Goal: Information Seeking & Learning: Stay updated

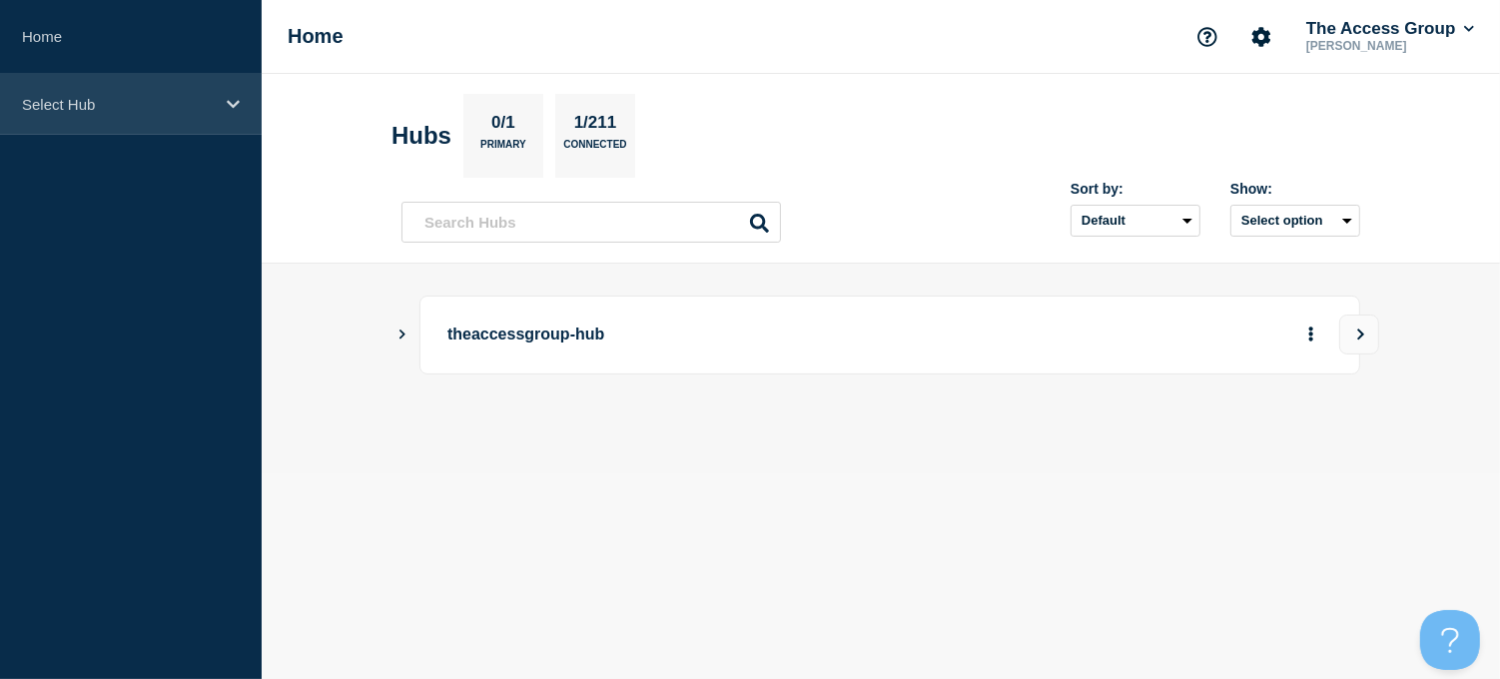
click at [235, 102] on icon at bounding box center [233, 104] width 13 height 15
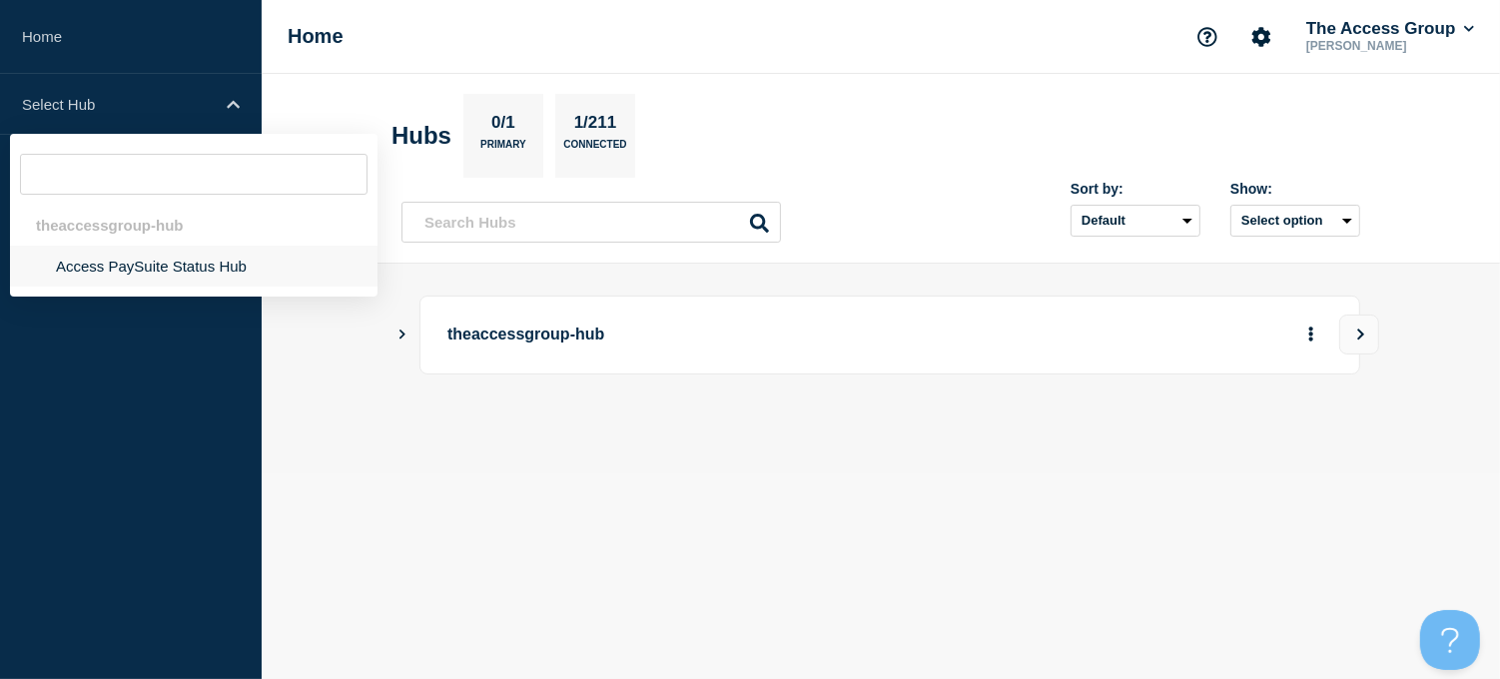
click at [193, 262] on li "Access PaySuite Status Hub" at bounding box center [193, 266] width 367 height 41
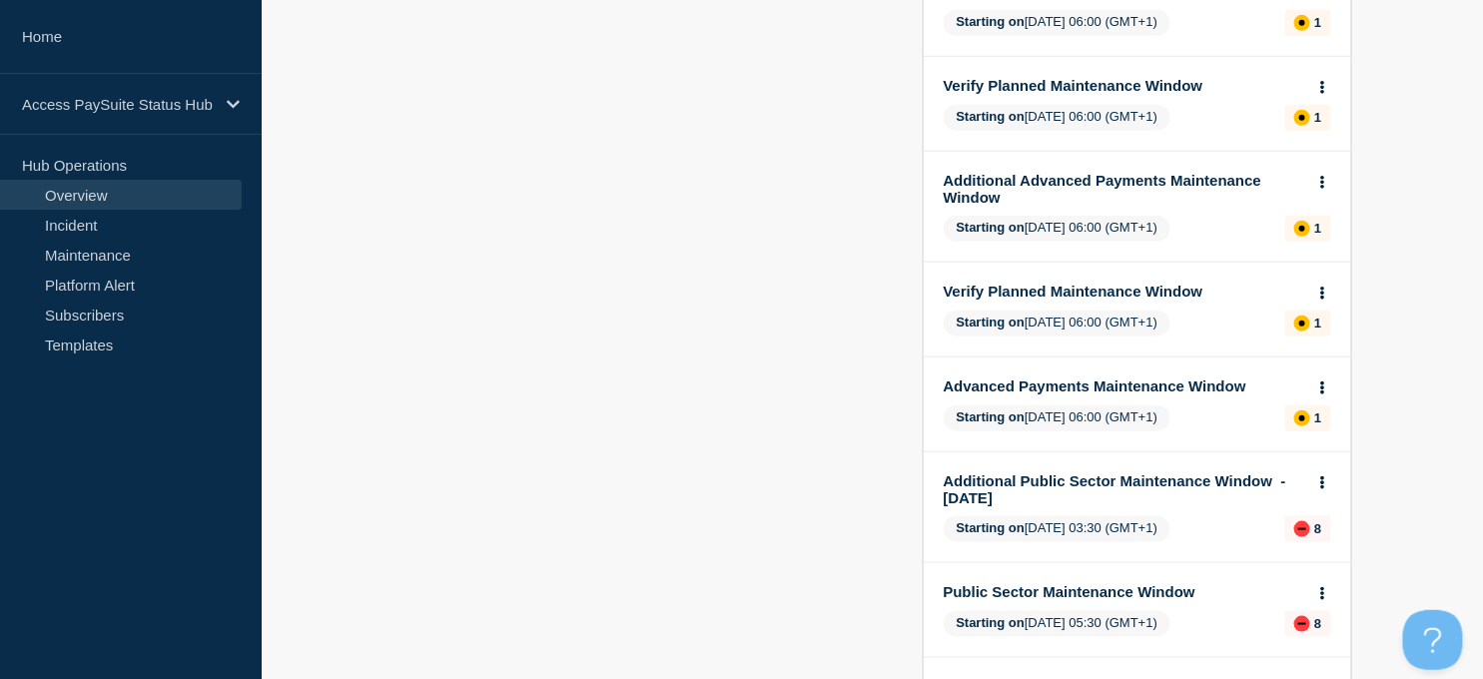
scroll to position [554, 0]
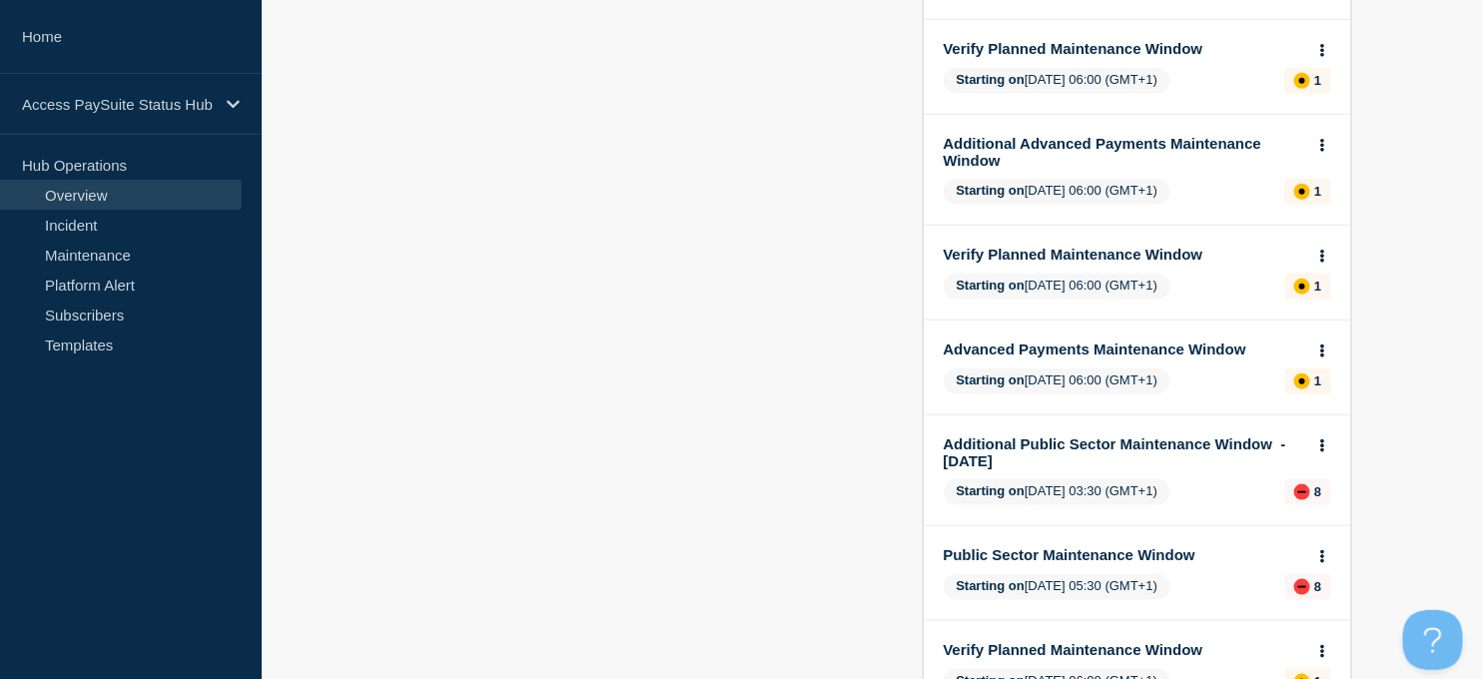
click at [1010, 452] on link "Additional Public Sector Maintenance Window - [DATE]" at bounding box center [1123, 452] width 360 height 34
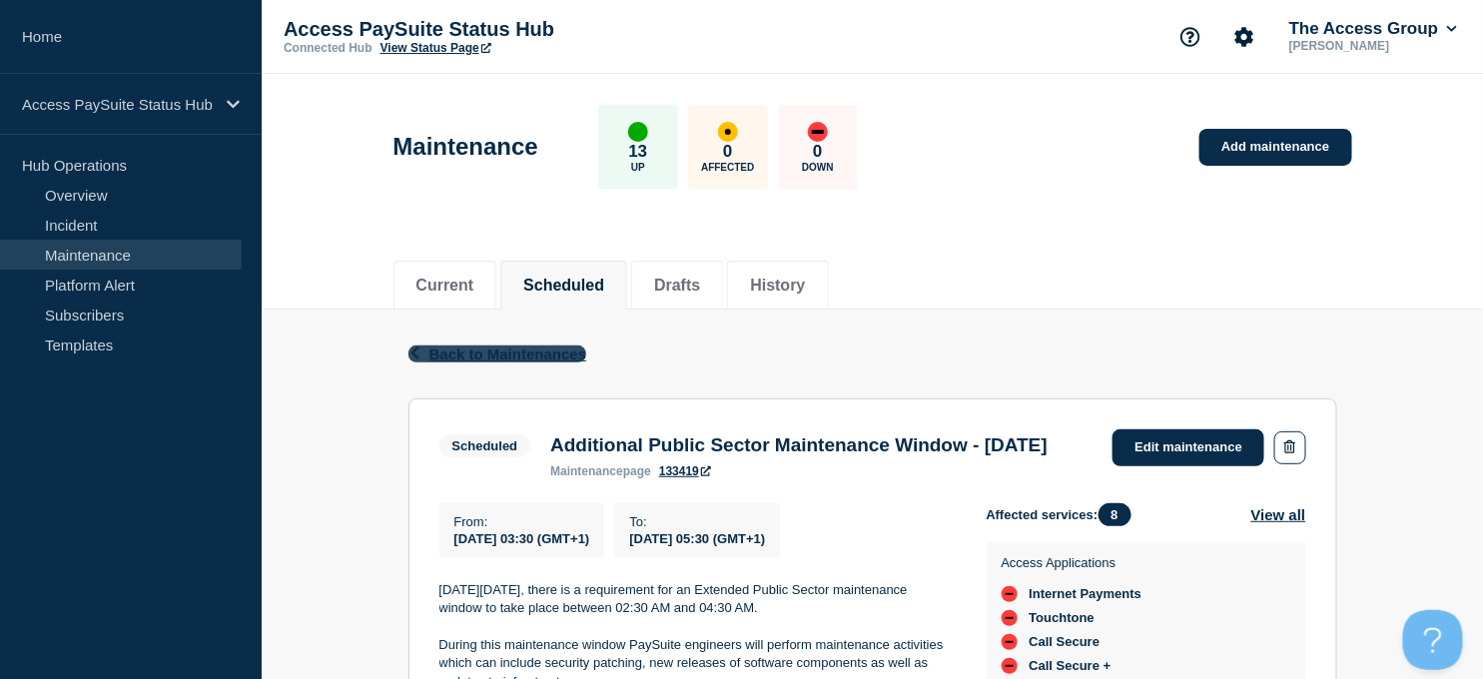
click at [467, 351] on span "Back to Maintenances" at bounding box center [508, 353] width 158 height 17
